Goal: Task Accomplishment & Management: Manage account settings

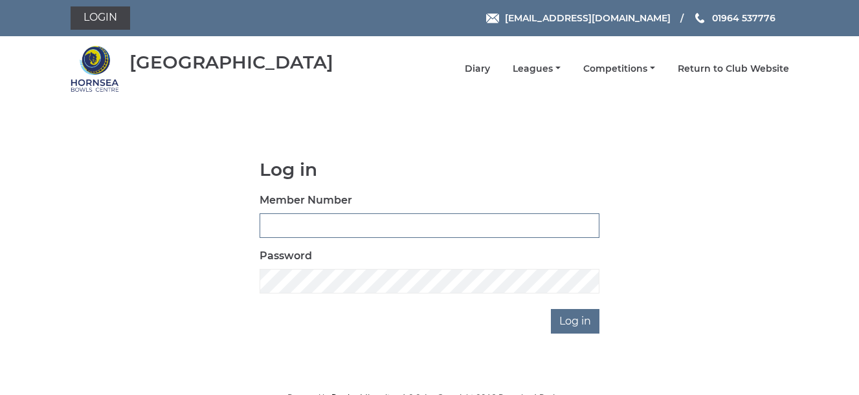
click at [284, 222] on input "Member Number" at bounding box center [430, 226] width 340 height 25
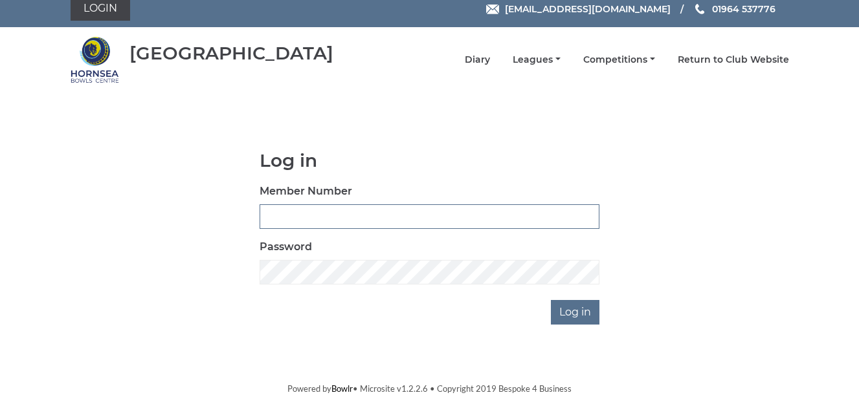
click at [273, 221] on input "Member Number" at bounding box center [430, 216] width 340 height 25
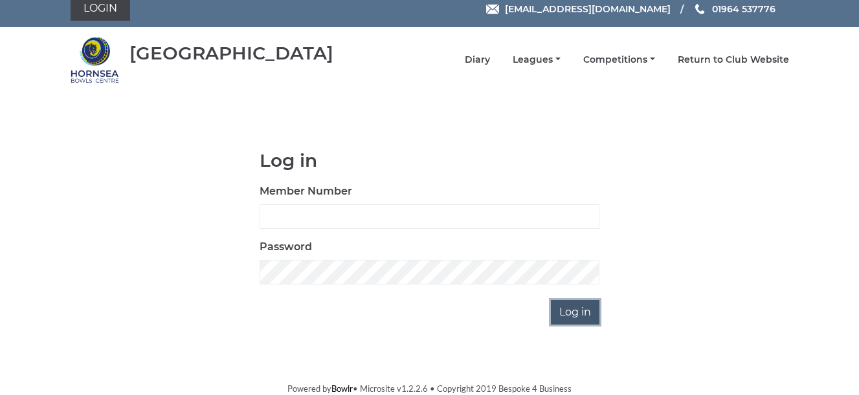
click at [573, 316] on input "Log in" at bounding box center [575, 312] width 49 height 25
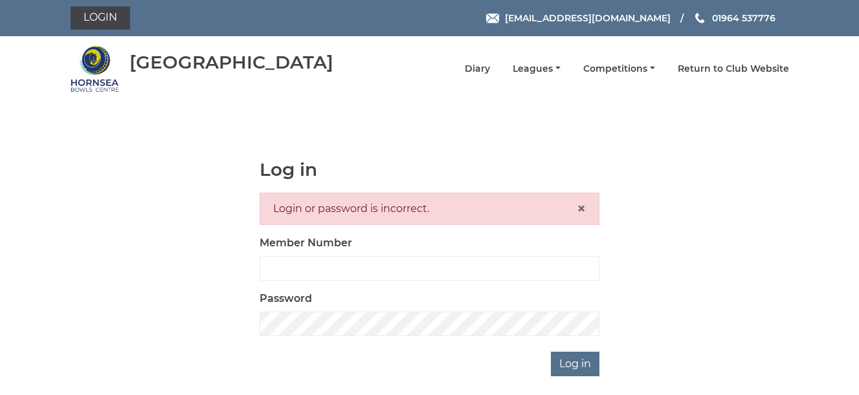
click at [327, 211] on div "Login or password is incorrect. ×" at bounding box center [430, 209] width 340 height 32
click at [283, 271] on input "Member Number" at bounding box center [430, 268] width 340 height 25
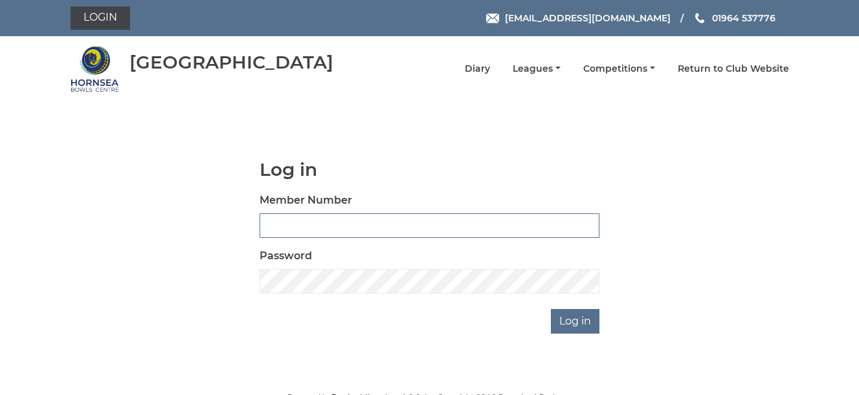
click at [294, 221] on input "Member Number" at bounding box center [430, 226] width 340 height 25
type input "0163day"
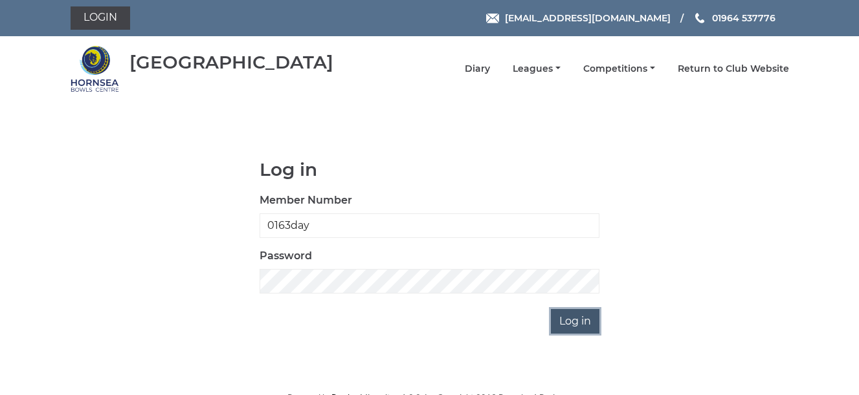
click at [578, 321] on input "Log in" at bounding box center [575, 321] width 49 height 25
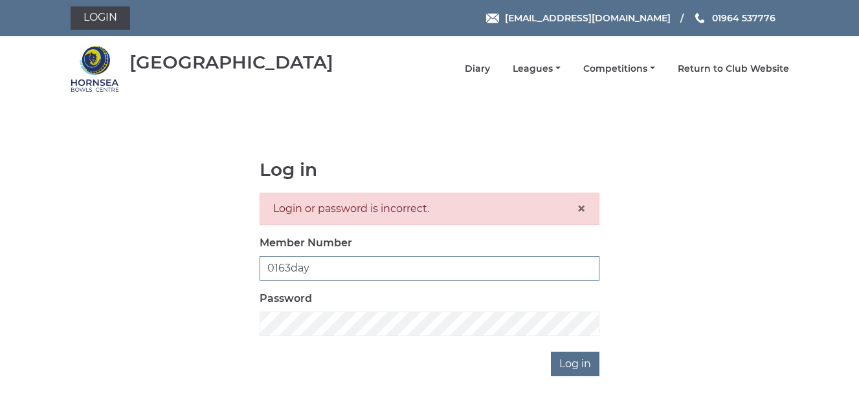
click at [311, 267] on input "0163day" at bounding box center [430, 268] width 340 height 25
type input "0"
type input "day0163"
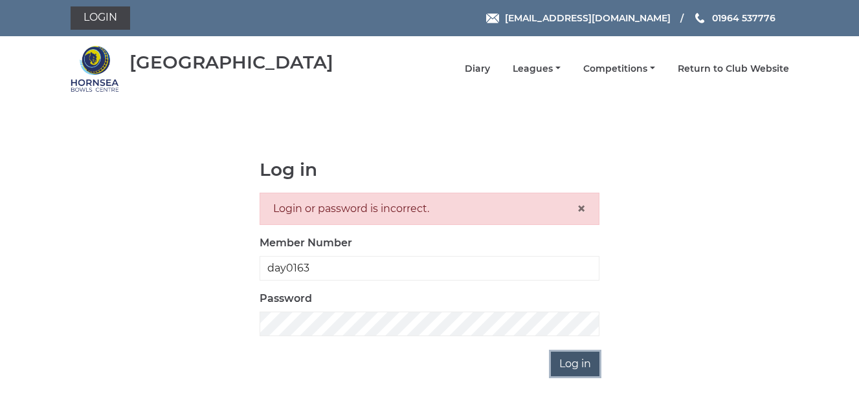
click at [569, 360] on input "Log in" at bounding box center [575, 364] width 49 height 25
click at [564, 364] on input "Log in" at bounding box center [575, 364] width 49 height 25
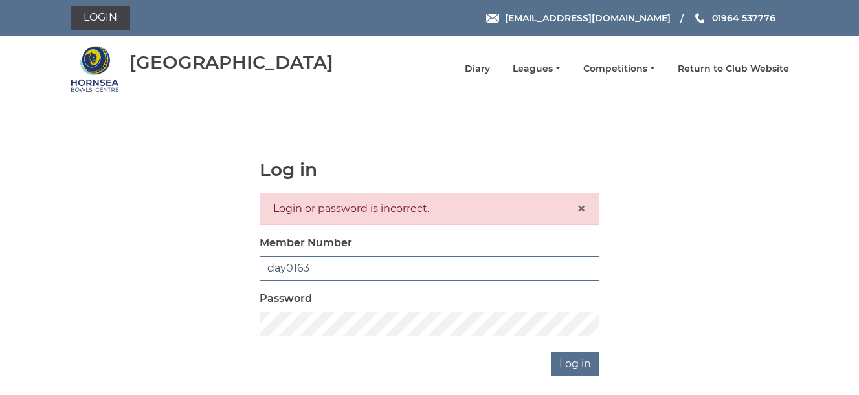
click at [287, 269] on input "day0163" at bounding box center [430, 268] width 340 height 25
type input "Day0163"
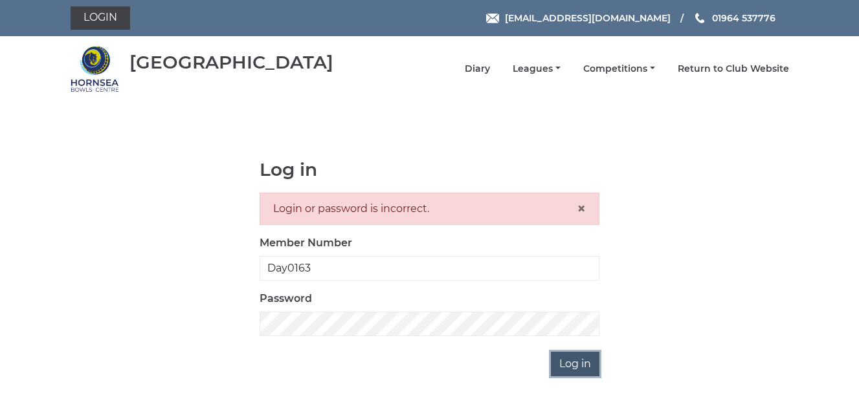
click at [584, 365] on input "Log in" at bounding box center [575, 364] width 49 height 25
click at [571, 359] on input "Log in" at bounding box center [575, 364] width 49 height 25
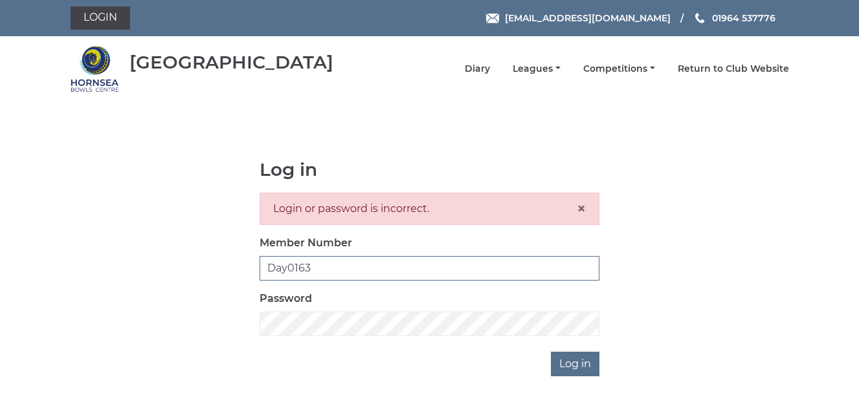
click at [314, 267] on input "Day0163" at bounding box center [430, 268] width 340 height 25
type input "day0163"
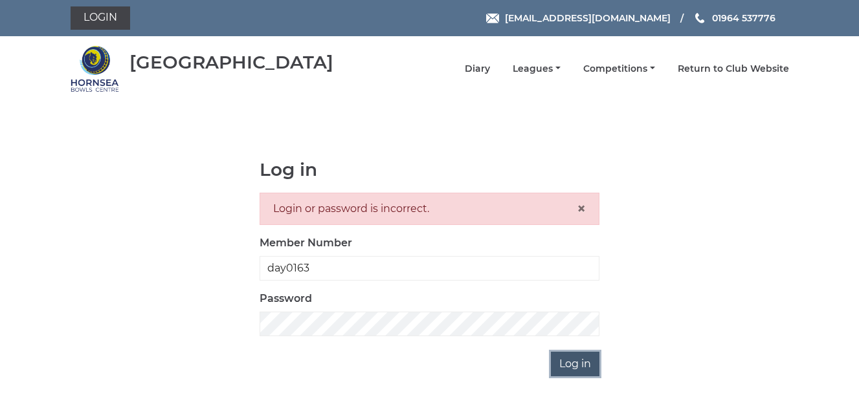
click at [581, 365] on input "Log in" at bounding box center [575, 364] width 49 height 25
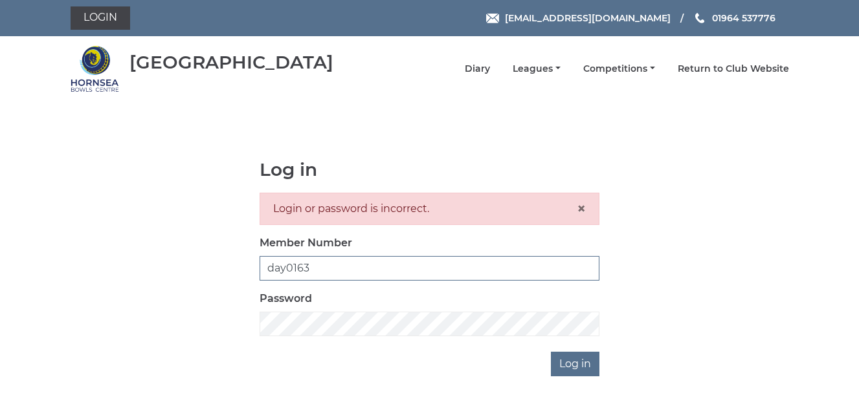
click at [308, 267] on input "day0163" at bounding box center [430, 268] width 340 height 25
type input "Day0163"
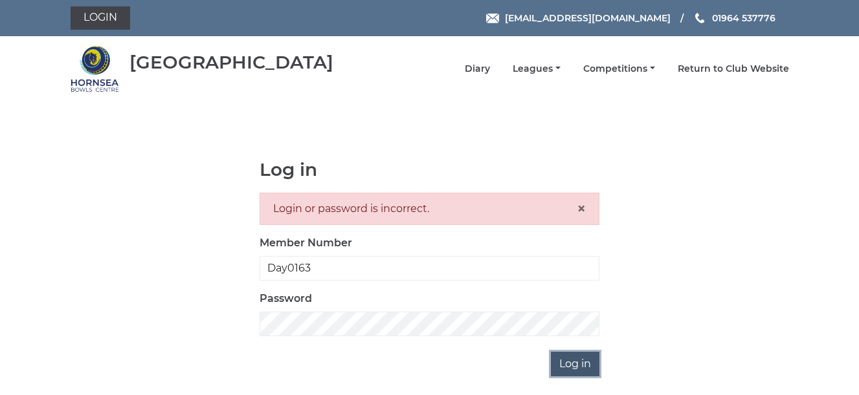
click at [564, 364] on input "Log in" at bounding box center [575, 364] width 49 height 25
